Goal: Task Accomplishment & Management: Manage account settings

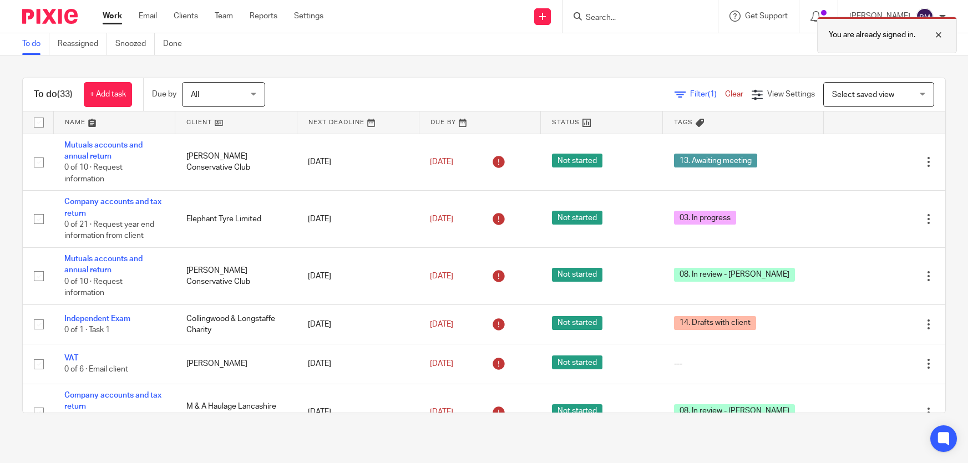
click at [641, 18] on div "You are already signed in." at bounding box center [720, 32] width 473 height 42
click at [937, 34] on div at bounding box center [930, 34] width 30 height 13
click at [638, 24] on div at bounding box center [640, 16] width 155 height 33
click at [635, 21] on input "Search" at bounding box center [635, 18] width 100 height 10
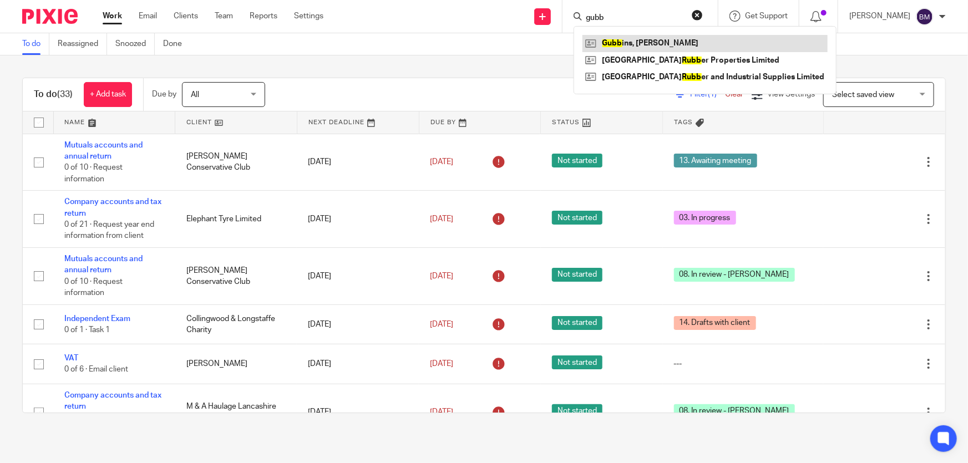
type input "gubb"
click at [666, 38] on link at bounding box center [705, 43] width 245 height 17
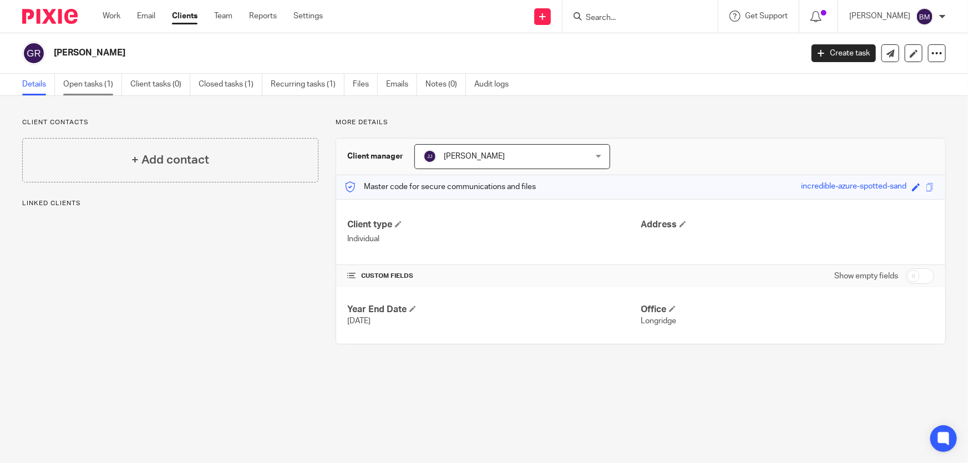
click at [80, 89] on link "Open tasks (1)" at bounding box center [92, 85] width 59 height 22
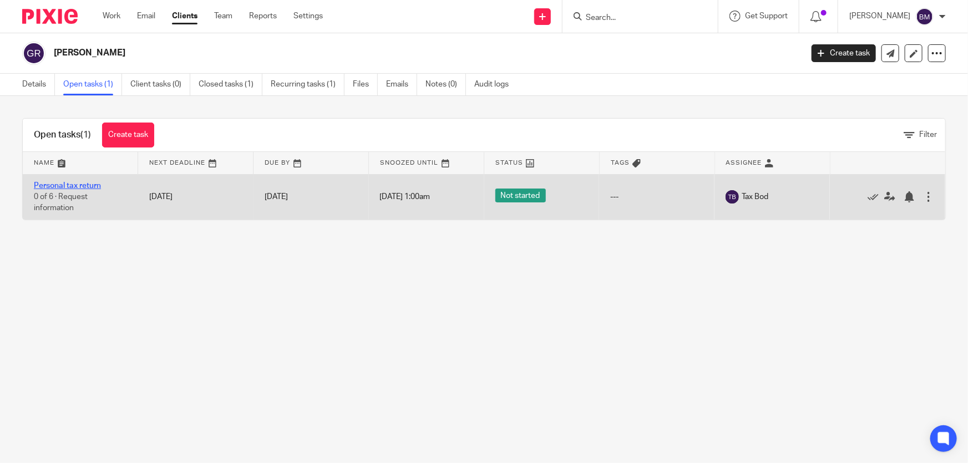
click at [86, 185] on link "Personal tax return" at bounding box center [67, 186] width 67 height 8
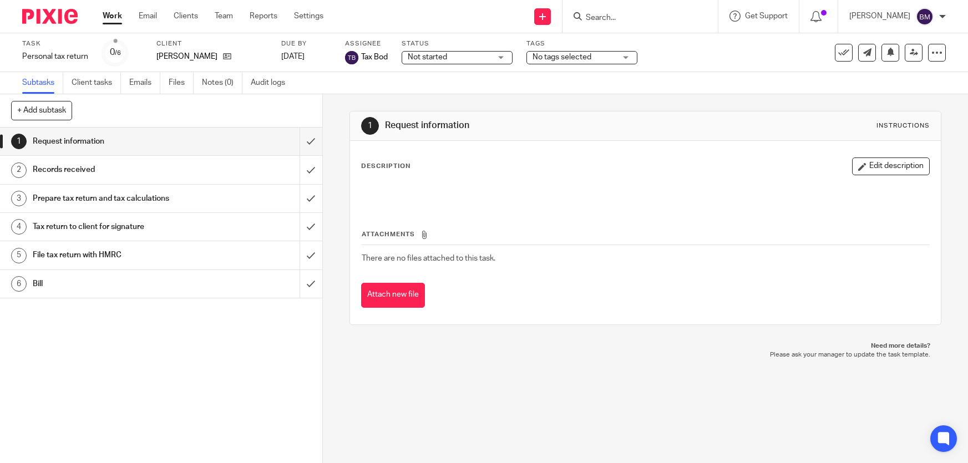
click at [593, 63] on div "No tags selected" at bounding box center [582, 57] width 111 height 13
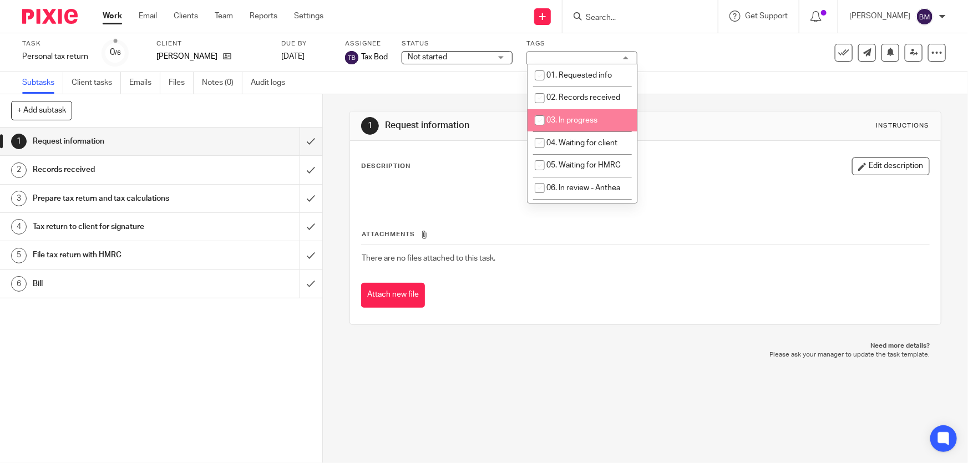
click at [580, 118] on span "03. In progress" at bounding box center [571, 121] width 51 height 8
checkbox input "true"
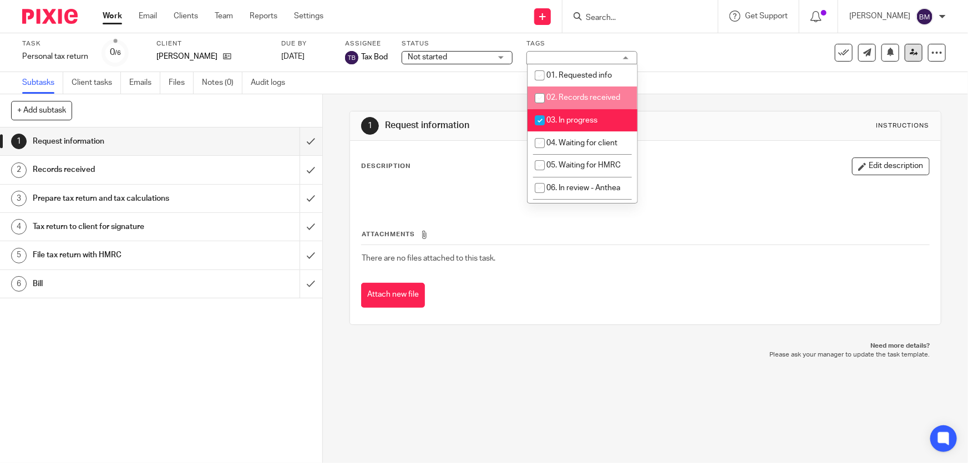
click at [899, 53] on div "See template in use Advanced task editor Copy task Change schedule Delete" at bounding box center [890, 53] width 111 height 18
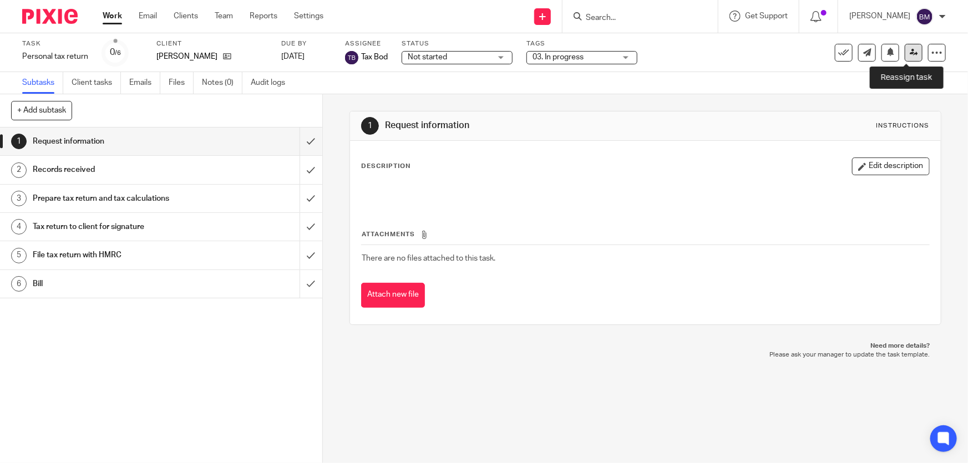
click at [910, 52] on icon at bounding box center [914, 52] width 8 height 8
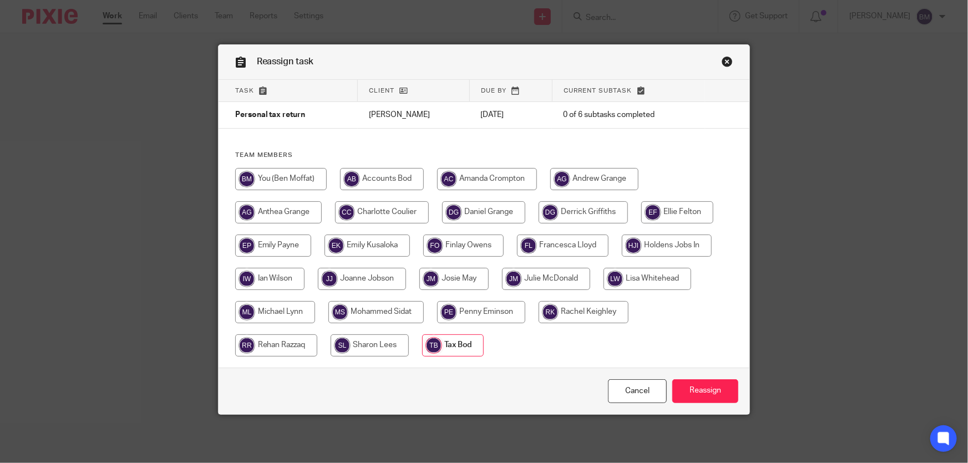
click at [288, 179] on input "radio" at bounding box center [281, 179] width 92 height 22
radio input "true"
click at [710, 389] on input "Reassign" at bounding box center [705, 391] width 66 height 24
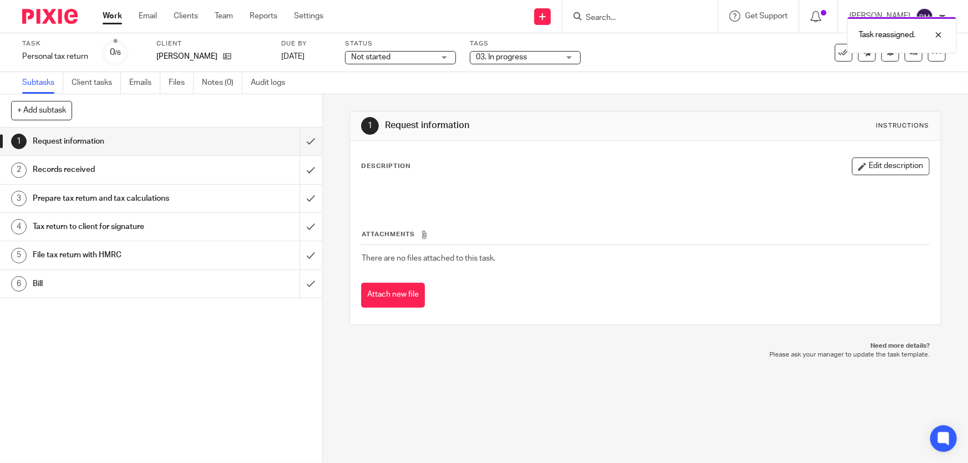
click at [650, 19] on div "Task reassigned." at bounding box center [720, 32] width 473 height 42
click at [640, 20] on div "Task reassigned." at bounding box center [720, 32] width 473 height 42
drag, startPoint x: 943, startPoint y: 35, endPoint x: 913, endPoint y: 33, distance: 29.5
click at [940, 35] on div at bounding box center [930, 34] width 30 height 13
click at [644, 26] on div "Task reassigned." at bounding box center [720, 32] width 473 height 42
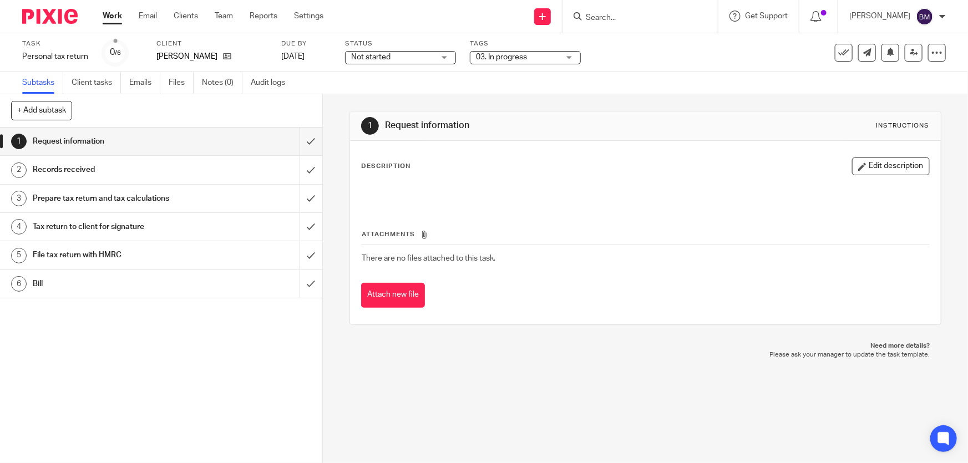
click at [625, 14] on input "Search" at bounding box center [635, 18] width 100 height 10
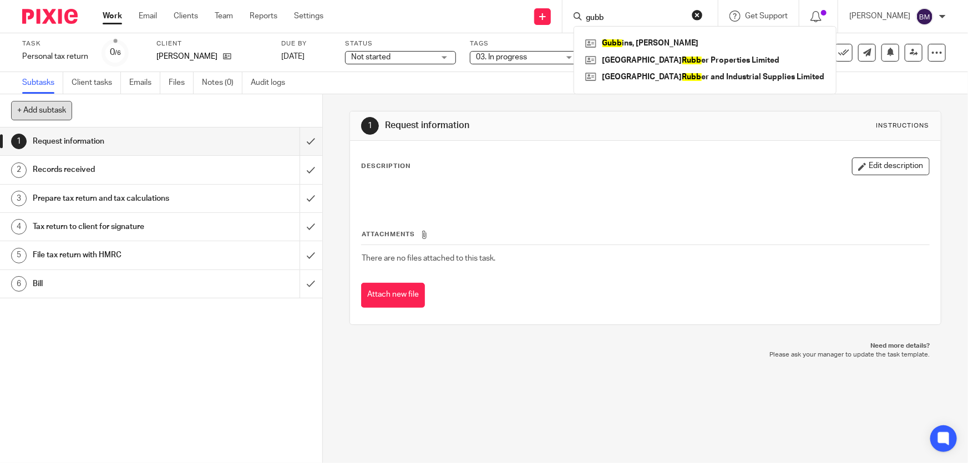
type input "gubb"
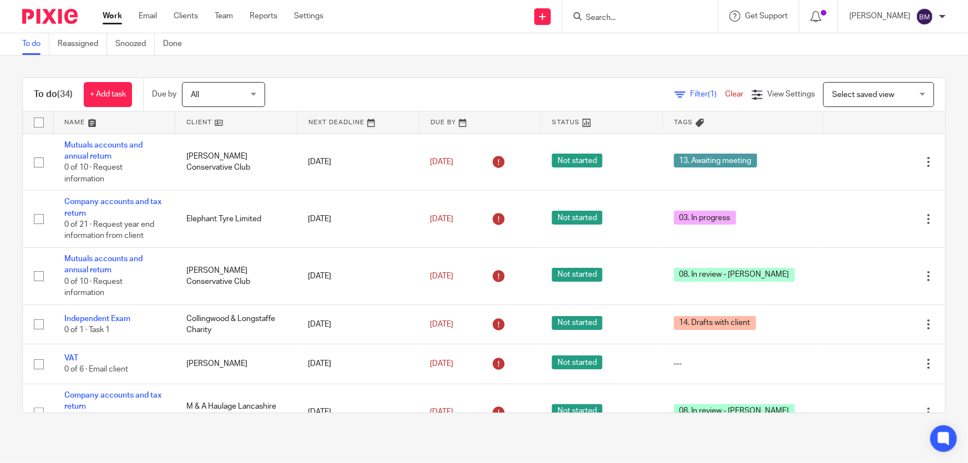
click at [117, 21] on link "Work" at bounding box center [112, 16] width 19 height 11
click at [116, 13] on link "Work" at bounding box center [112, 16] width 19 height 11
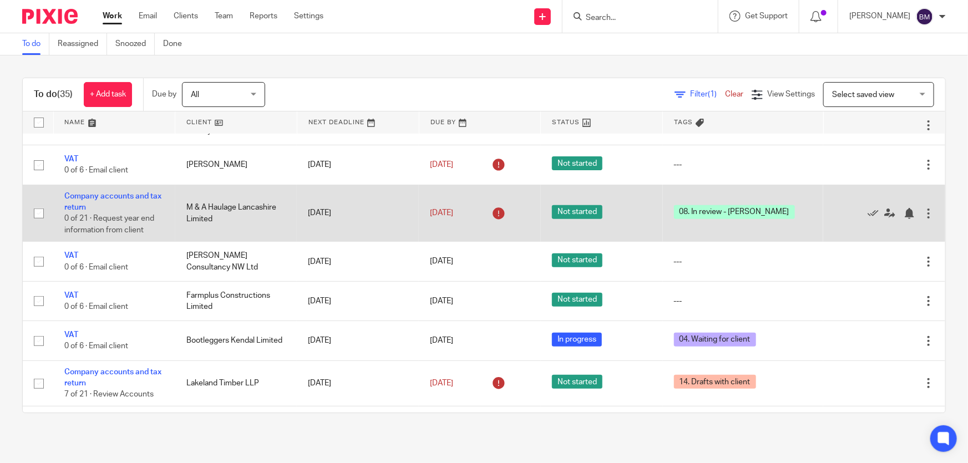
scroll to position [213, 0]
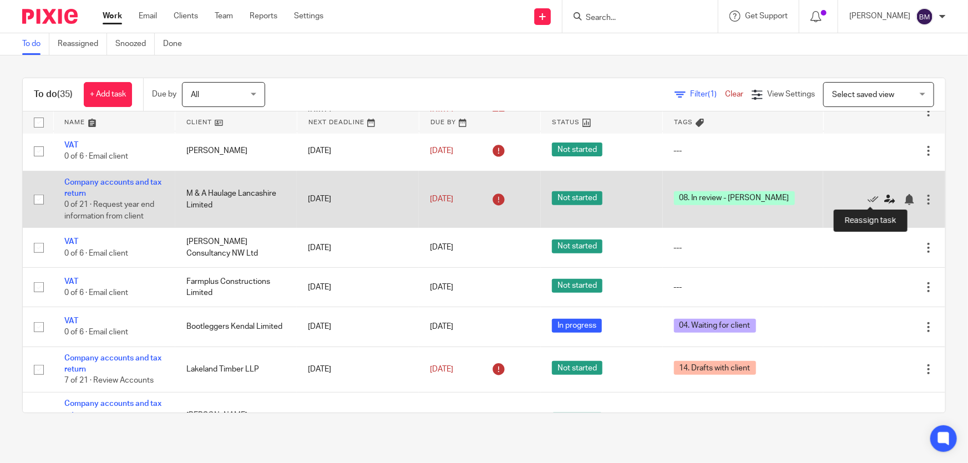
click at [884, 195] on icon at bounding box center [889, 199] width 11 height 11
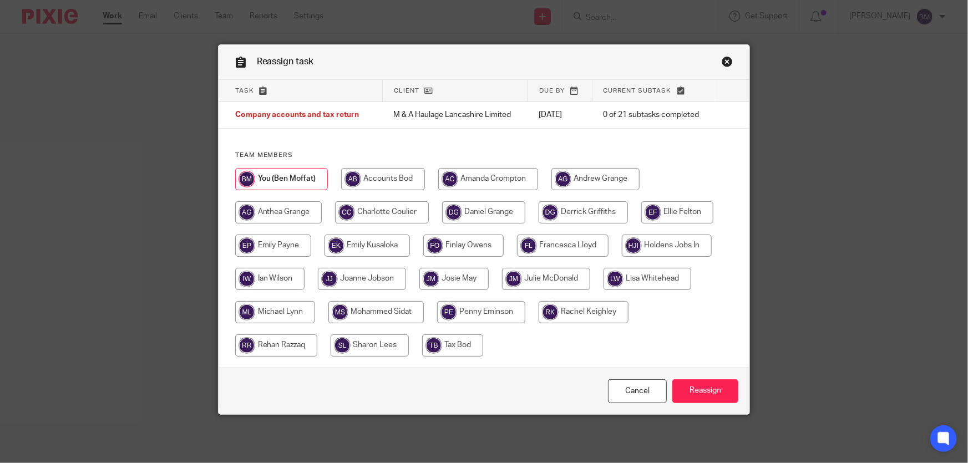
click at [351, 281] on input "radio" at bounding box center [362, 279] width 88 height 22
radio input "true"
click at [701, 392] on input "Reassign" at bounding box center [705, 391] width 66 height 24
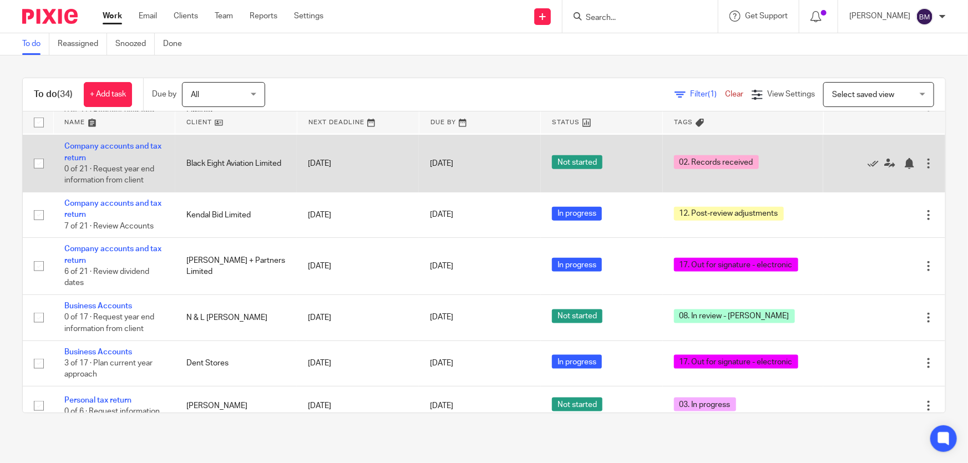
scroll to position [642, 0]
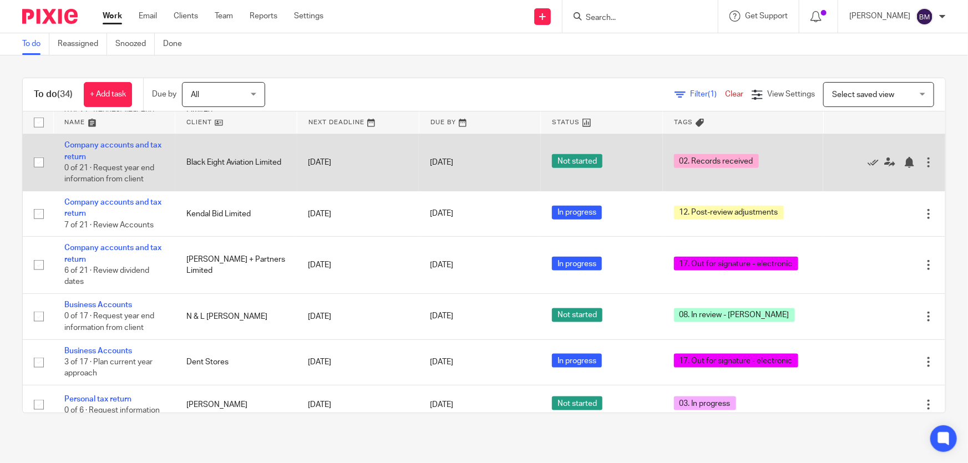
click at [270, 221] on td "Kendal Bid Limited" at bounding box center [236, 213] width 122 height 45
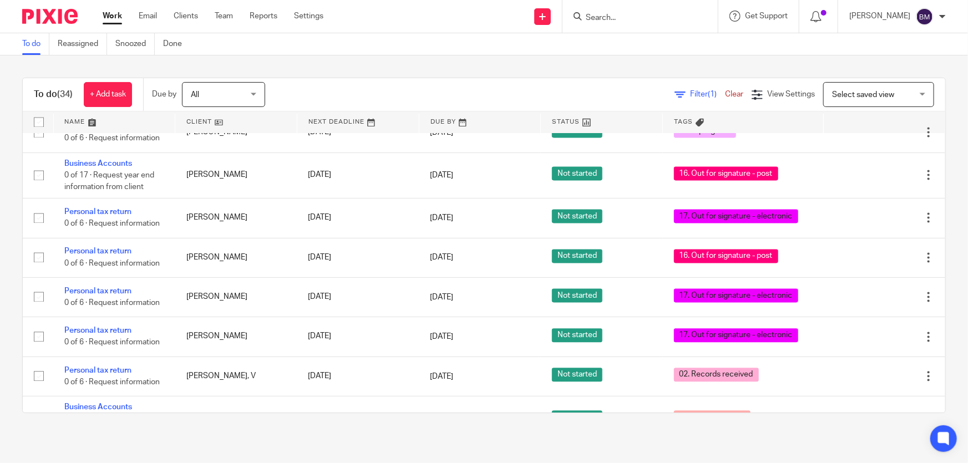
scroll to position [1128, 0]
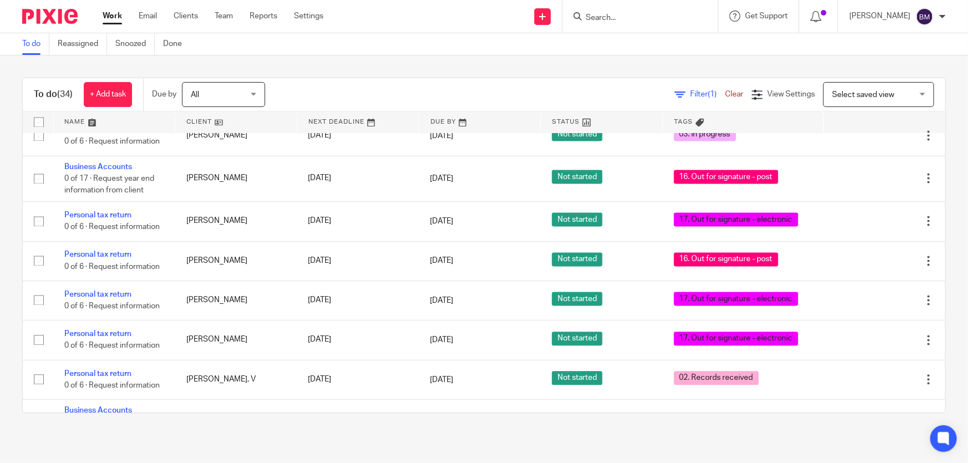
click at [690, 93] on span "Filter (1)" at bounding box center [707, 94] width 35 height 8
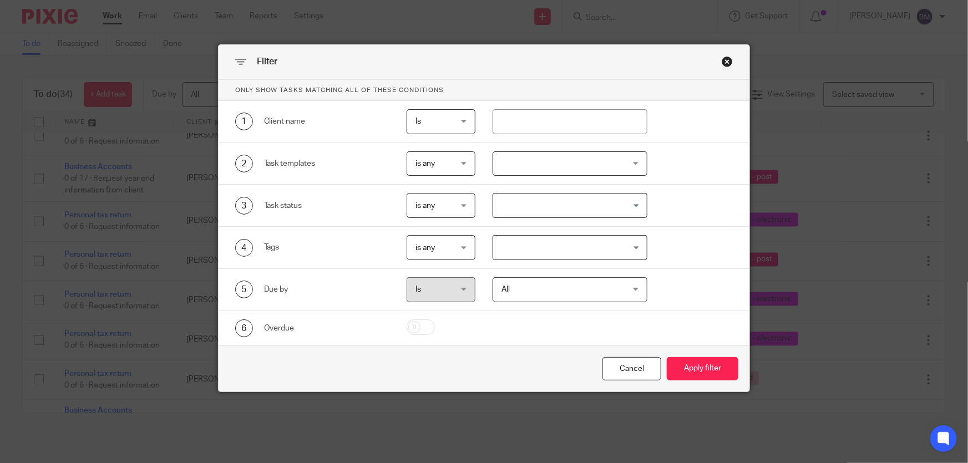
click at [676, 93] on p "Only show tasks matching all of these conditions" at bounding box center [485, 90] width 532 height 21
click at [725, 63] on div "Close this dialog window" at bounding box center [727, 61] width 11 height 11
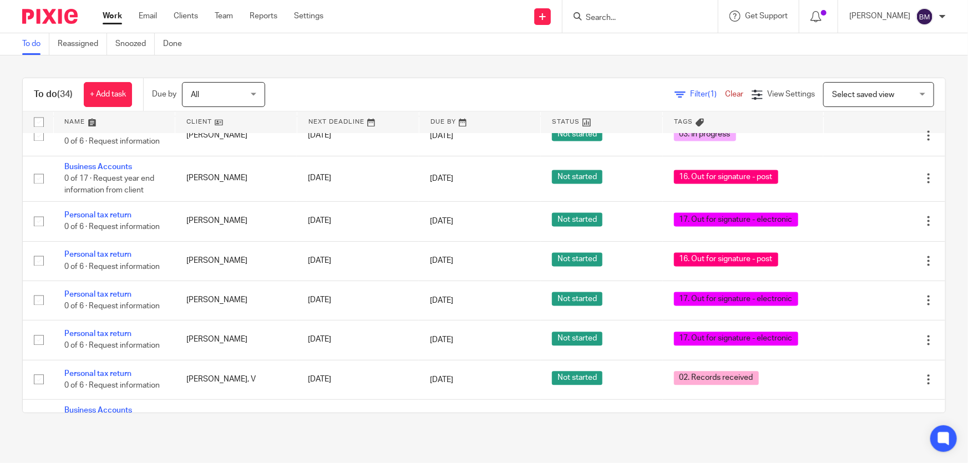
click at [690, 95] on span "Filter (1)" at bounding box center [707, 94] width 35 height 8
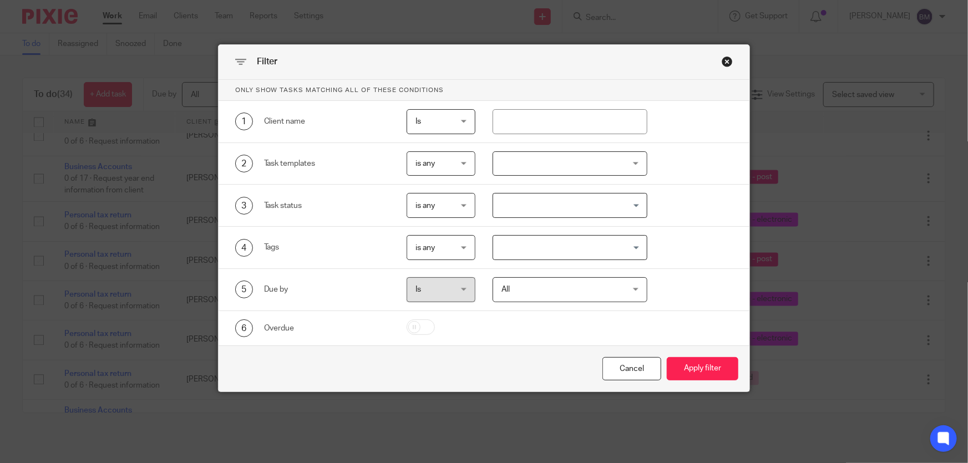
click at [565, 226] on div "3 Task status is any is any is any is none is_any Loading..." at bounding box center [485, 206] width 532 height 42
click at [574, 204] on input "Search for option" at bounding box center [567, 205] width 146 height 19
drag, startPoint x: 574, startPoint y: 204, endPoint x: 676, endPoint y: 178, distance: 105.5
click at [676, 178] on div "2 Task templates is any is any is any is none is_any Disengagement Incorporatio…" at bounding box center [485, 164] width 532 height 42
click at [586, 254] on input "Search for option" at bounding box center [567, 247] width 146 height 19
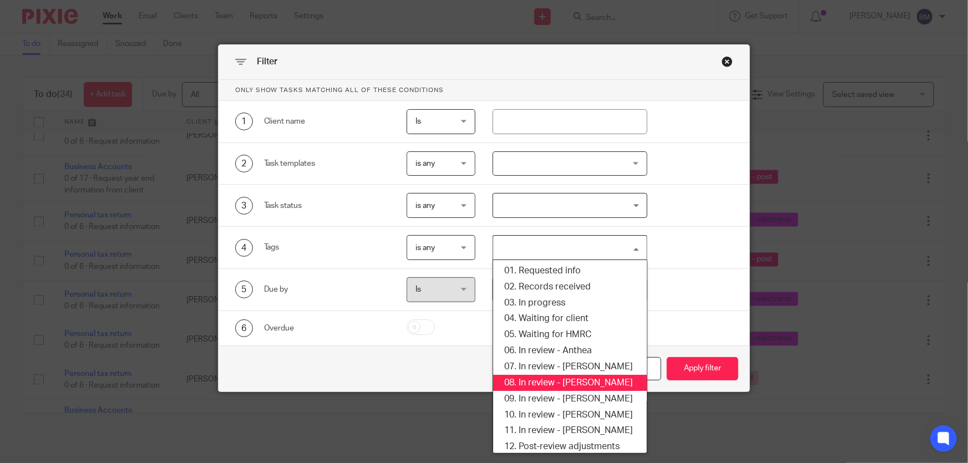
click at [686, 322] on div "6 Overdue" at bounding box center [474, 329] width 515 height 18
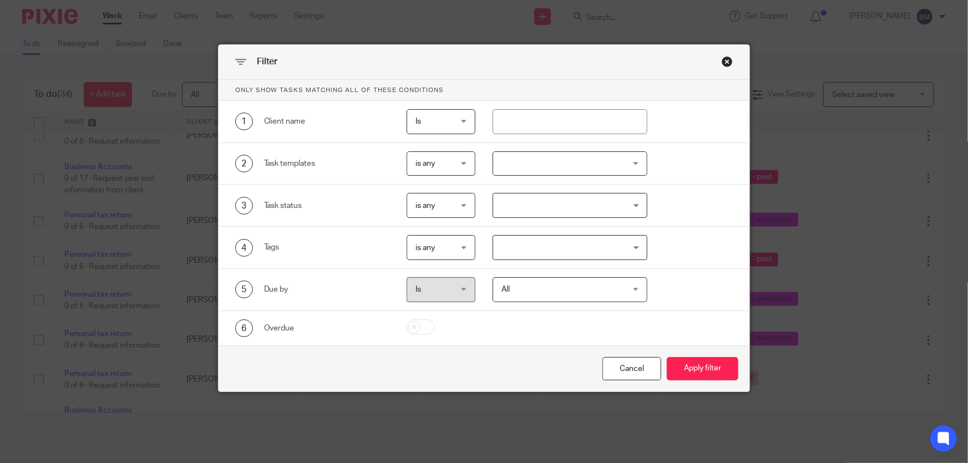
click at [727, 62] on div "Close this dialog window" at bounding box center [727, 61] width 11 height 11
